Goal: Information Seeking & Learning: Learn about a topic

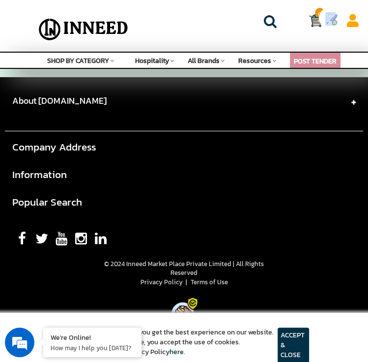
scroll to position [1577, 0]
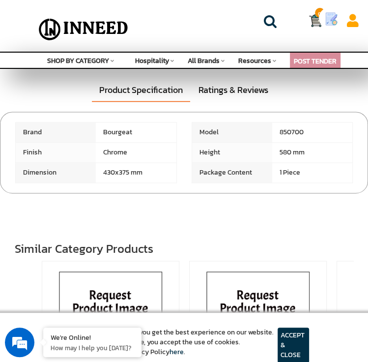
scroll to position [590, 0]
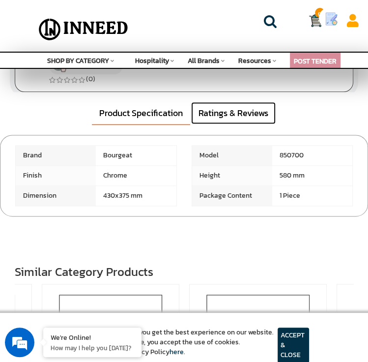
click at [245, 124] on link "Ratings & Reviews" at bounding box center [233, 113] width 85 height 23
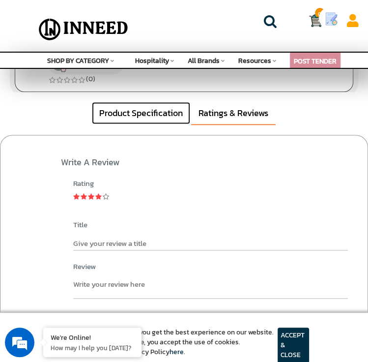
click at [155, 116] on link "Product Specification" at bounding box center [141, 113] width 98 height 23
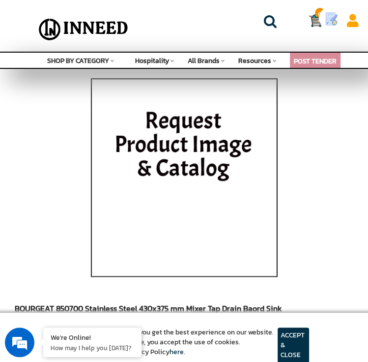
scroll to position [0, 0]
